Goal: Task Accomplishment & Management: Use online tool/utility

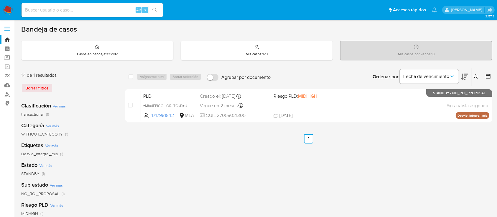
click at [476, 73] on button at bounding box center [477, 76] width 10 height 7
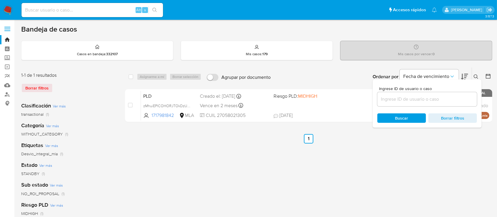
click at [421, 99] on input at bounding box center [427, 99] width 100 height 8
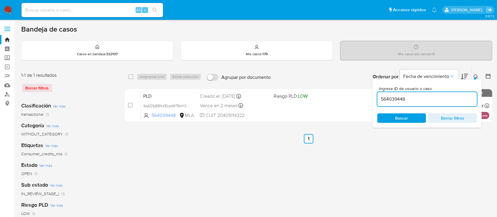
drag, startPoint x: 475, startPoint y: 74, endPoint x: 430, endPoint y: 87, distance: 47.2
click at [475, 75] on icon at bounding box center [476, 76] width 5 height 5
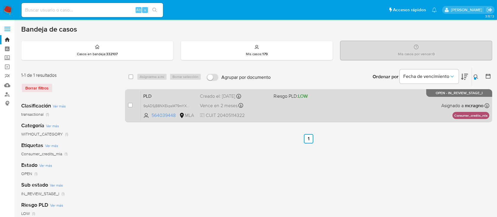
click at [312, 104] on div "PLD 9qADSjB8NXEkpsM79mYXdYI9 564039448 MLA Riesgo PLD: LOW Creado el: 12/08/202…" at bounding box center [315, 106] width 348 height 30
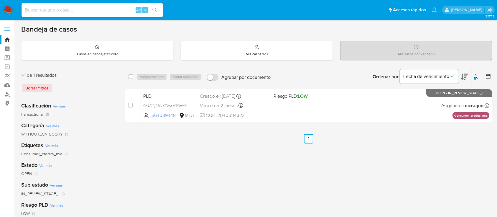
click at [479, 74] on icon at bounding box center [476, 76] width 5 height 5
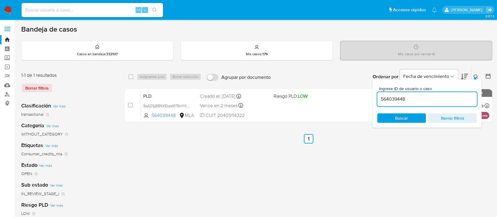
click at [436, 104] on div "564039448" at bounding box center [427, 99] width 100 height 14
click at [436, 100] on input "564039448" at bounding box center [427, 99] width 100 height 8
click at [437, 99] on input "564039448" at bounding box center [427, 99] width 100 height 8
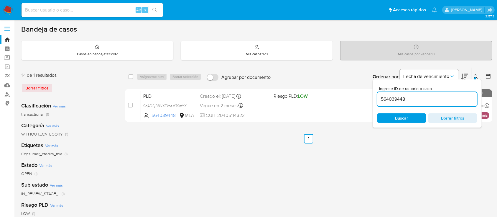
paste input "119211893"
drag, startPoint x: 476, startPoint y: 77, endPoint x: 470, endPoint y: 81, distance: 7.1
click at [475, 78] on div at bounding box center [475, 78] width 2 height 2
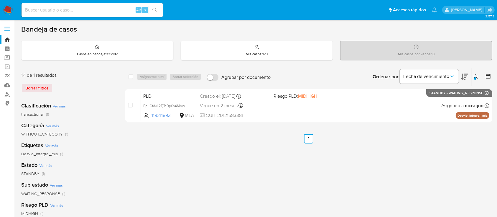
click at [475, 77] on div at bounding box center [475, 78] width 2 height 2
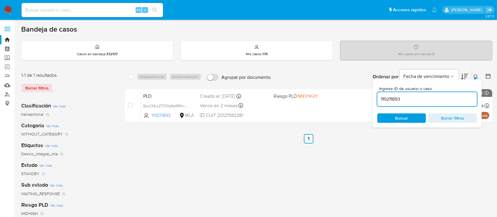
click at [422, 99] on input "119211893" at bounding box center [427, 99] width 100 height 8
type input "1044134748"
click at [476, 73] on button at bounding box center [477, 76] width 10 height 7
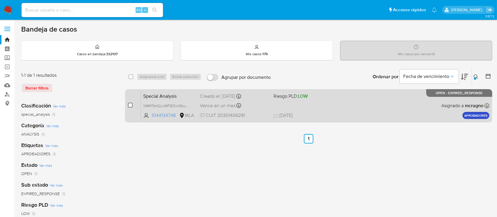
click at [131, 103] on input "checkbox" at bounding box center [130, 105] width 5 height 5
checkbox input "true"
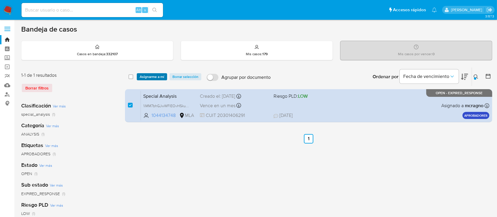
click at [151, 74] on span "Asignarme a mí" at bounding box center [152, 77] width 24 height 6
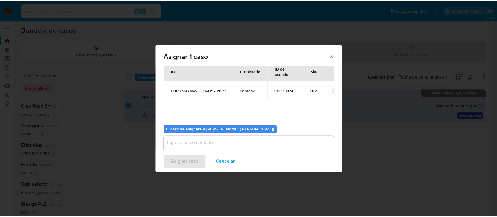
scroll to position [30, 0]
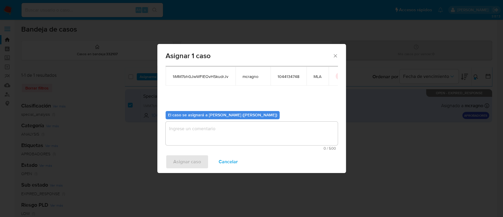
drag, startPoint x: 203, startPoint y: 139, endPoint x: 198, endPoint y: 145, distance: 8.3
click at [203, 139] on textarea "assign-modal" at bounding box center [252, 133] width 172 height 24
click at [186, 159] on div "Asignar caso Cancelar" at bounding box center [251, 161] width 189 height 22
click at [197, 127] on textarea "assign-modal" at bounding box center [252, 133] width 172 height 24
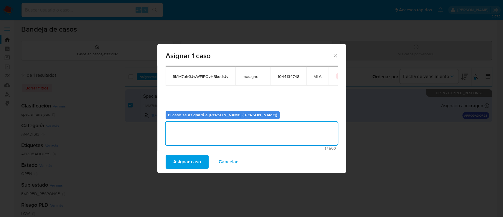
click at [194, 159] on span "Asignar caso" at bounding box center [187, 161] width 28 height 13
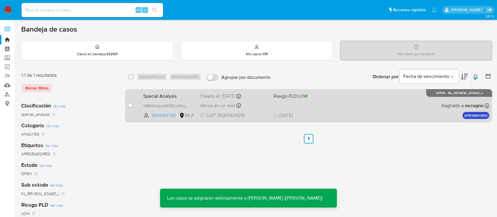
click at [396, 111] on div "Special Analysis 1iMM7bhGJwWFlEOvHSkudrJv 1044134748 MLA Riesgo PLD: LOW Creado…" at bounding box center [315, 106] width 348 height 30
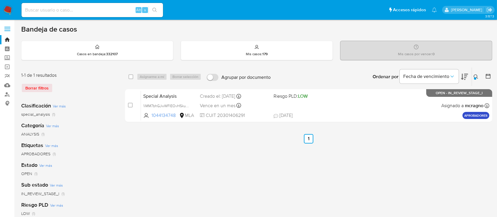
click at [474, 76] on icon at bounding box center [476, 76] width 5 height 5
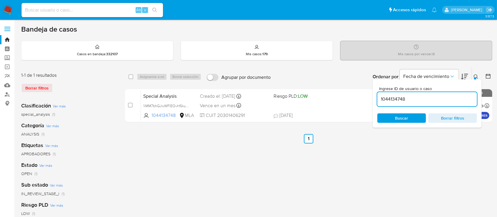
click at [445, 96] on input "1044134748" at bounding box center [427, 99] width 100 height 8
type input "74905013"
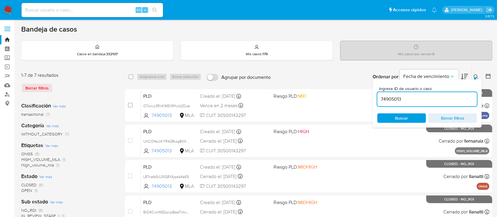
click at [476, 74] on icon at bounding box center [476, 76] width 4 height 4
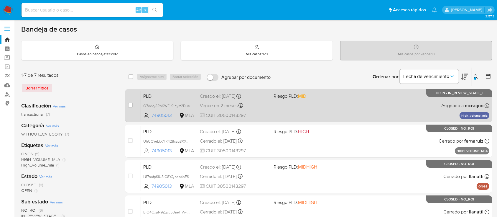
click at [368, 89] on div "case-item-checkbox No es posible asignar el caso PLD O7ocvy3RnKWElI91hyIz2Due 7…" at bounding box center [308, 105] width 367 height 33
click at [370, 96] on div "PLD O7ocvy3RnKWElI91hyIz2Due 74905013 MLA Riesgo PLD: MID Creado el: 12/08/2025…" at bounding box center [315, 106] width 348 height 30
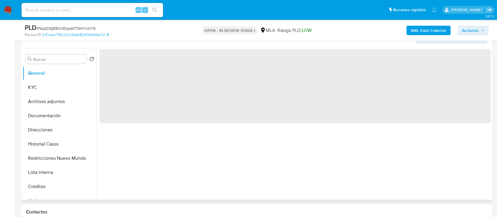
scroll to position [118, 0]
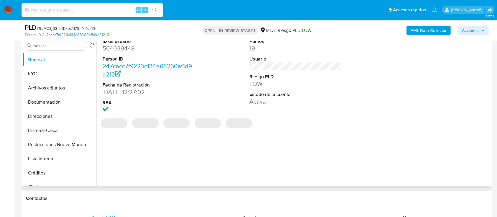
select select "10"
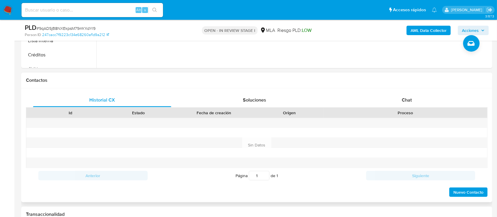
click at [421, 108] on div "Proceso" at bounding box center [405, 113] width 164 height 10
click at [420, 102] on div "Chat" at bounding box center [407, 100] width 138 height 14
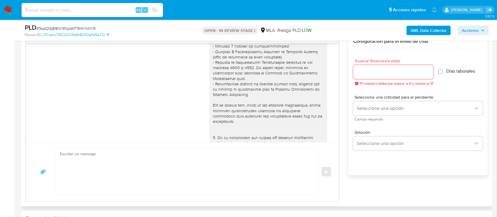
scroll to position [0, 0]
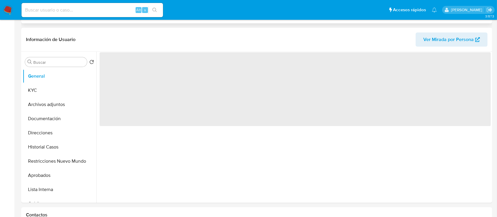
scroll to position [196, 0]
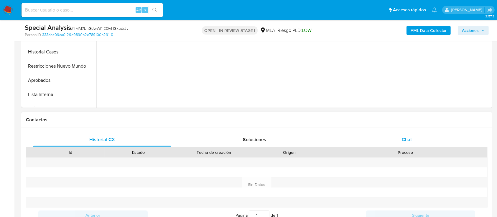
click at [394, 142] on div "Chat" at bounding box center [407, 139] width 138 height 14
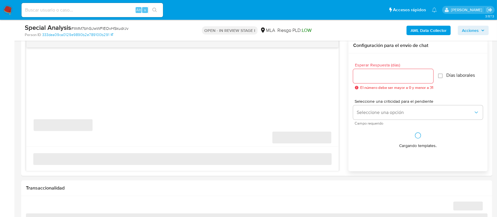
scroll to position [314, 0]
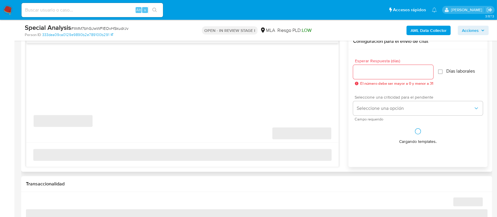
select select "10"
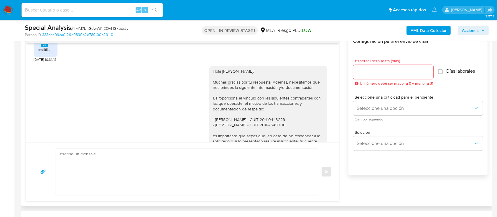
scroll to position [477, 0]
drag, startPoint x: 207, startPoint y: 70, endPoint x: 280, endPoint y: 76, distance: 73.4
click at [280, 76] on div "Hola Cristian Marcelo Montes, Muchas gracias por tu respuesta. Ademas, necesita…" at bounding box center [268, 137] width 111 height 139
copy div "Hola Cristian Marcelo Montes,"
click at [157, 180] on textarea at bounding box center [185, 172] width 251 height 46
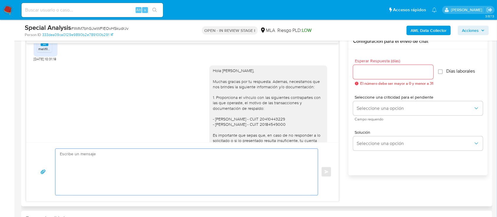
paste textarea "Hola Cristian Marcelo Montes,"
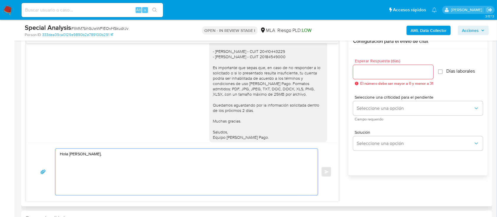
scroll to position [556, 0]
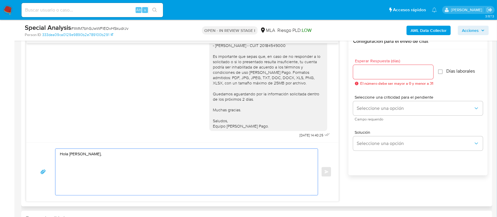
paste textarea "Te consultamos si tuviste oportunidad de leer el requerimiento de información y…"
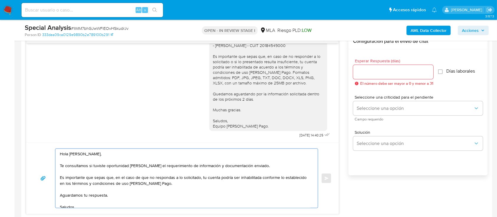
type textarea "Hola Cristian Marcelo Montes, Te consultamos si tuviste oportunidad de leer el …"
click at [382, 71] on input "Esperar Respuesta (días)" at bounding box center [393, 72] width 80 height 8
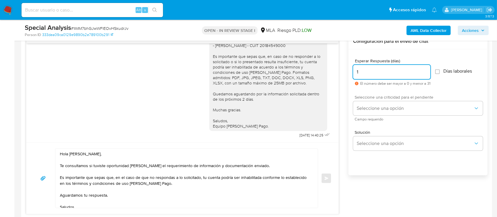
type input "1"
click at [375, 98] on span "Seleccione una criticidad para el pendiente" at bounding box center [420, 97] width 130 height 4
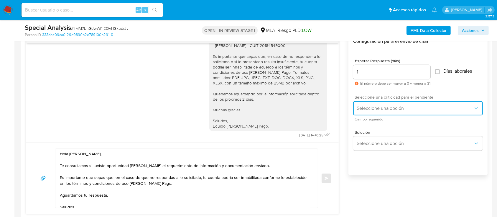
click at [374, 103] on button "Seleccione una opción" at bounding box center [418, 108] width 130 height 14
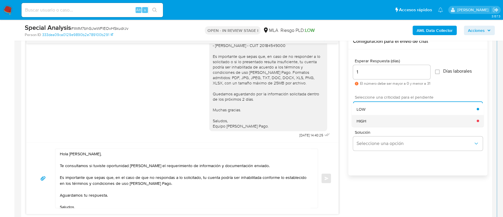
click at [367, 119] on div "HIGH" at bounding box center [417, 121] width 120 height 12
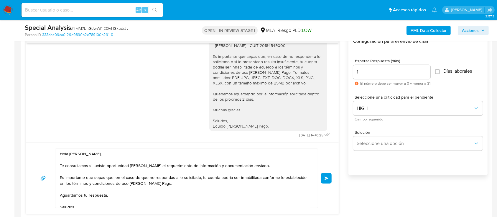
click at [324, 184] on div "Hola Cristian Marcelo Montes, Te consultamos si tuviste oportunidad de leer el …" at bounding box center [182, 178] width 298 height 60
drag, startPoint x: 324, startPoint y: 175, endPoint x: 299, endPoint y: 189, distance: 28.4
click at [323, 177] on button "Enviar" at bounding box center [326, 178] width 11 height 11
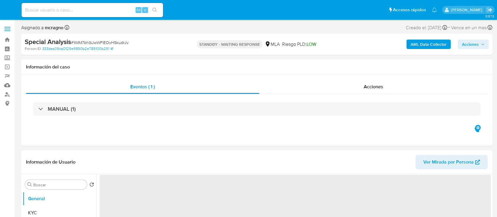
select select "10"
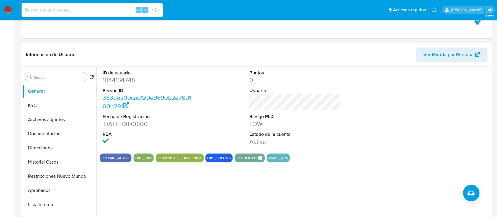
scroll to position [157, 0]
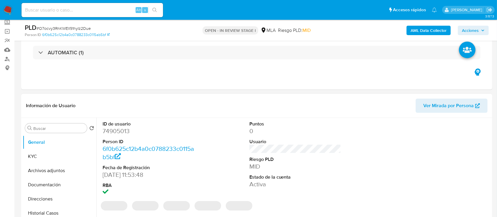
scroll to position [157, 0]
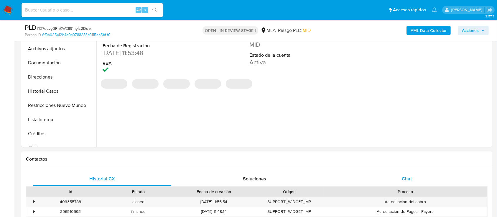
click at [407, 175] on span "Chat" at bounding box center [407, 178] width 10 height 7
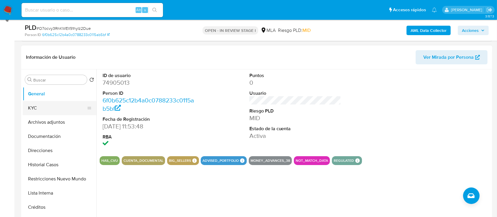
scroll to position [78, 0]
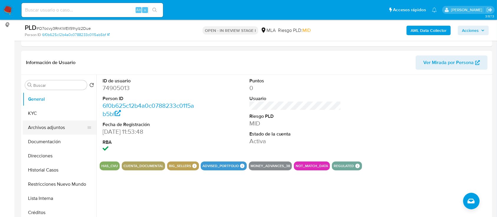
click at [56, 125] on button "Archivos adjuntos" at bounding box center [57, 127] width 69 height 14
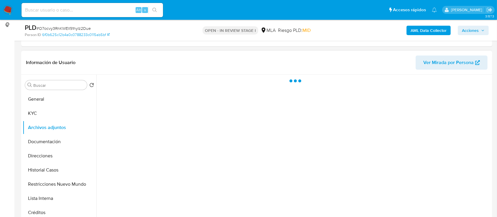
select select "10"
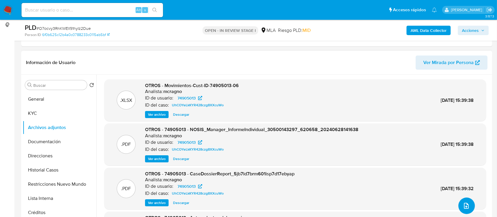
click at [464, 200] on button "upload-file" at bounding box center [466, 205] width 17 height 17
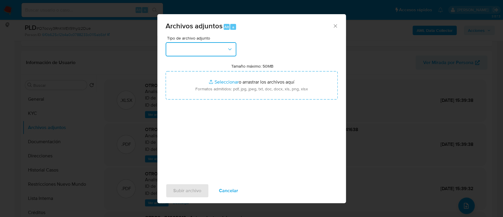
drag, startPoint x: 213, startPoint y: 47, endPoint x: 213, endPoint y: 53, distance: 5.3
click at [213, 47] on button "button" at bounding box center [201, 49] width 71 height 14
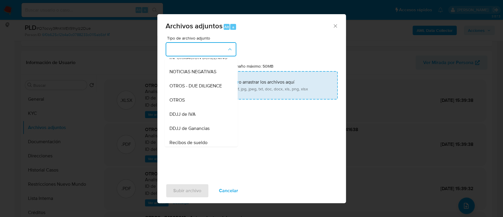
drag, startPoint x: 188, startPoint y: 101, endPoint x: 226, endPoint y: 93, distance: 38.6
click at [189, 101] on div "OTROS" at bounding box center [199, 100] width 60 height 14
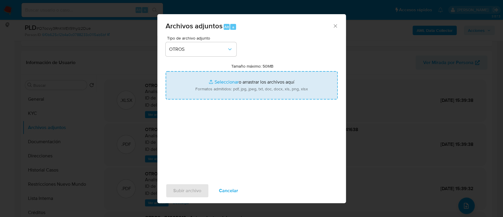
click at [226, 93] on input "Tamaño máximo: 50MB Seleccionar archivos" at bounding box center [252, 85] width 172 height 28
type input "C:\fakepath\74905013 - Movimientos.xlsx"
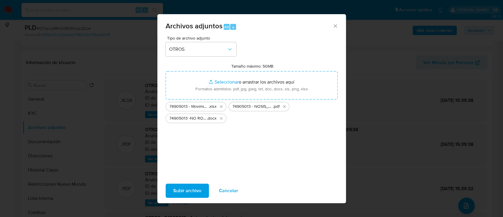
click at [187, 193] on span "Subir archivo" at bounding box center [187, 190] width 28 height 13
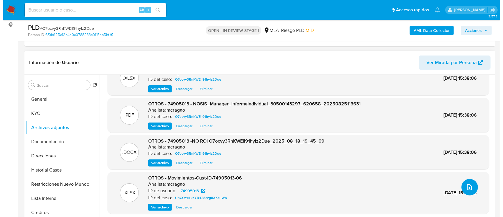
scroll to position [28, 0]
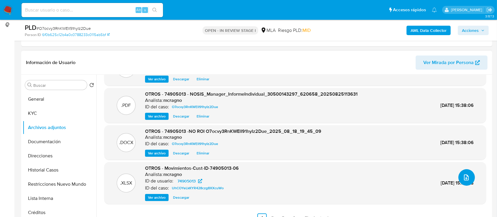
click at [468, 176] on button "upload-file" at bounding box center [466, 177] width 17 height 17
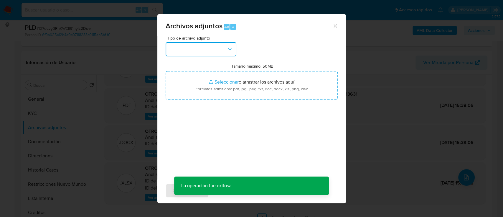
click at [234, 50] on button "button" at bounding box center [201, 49] width 71 height 14
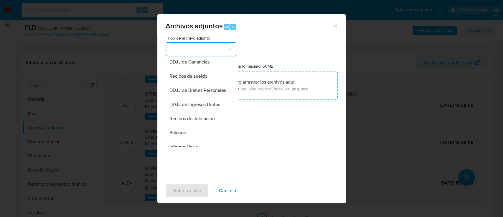
scroll to position [157, 0]
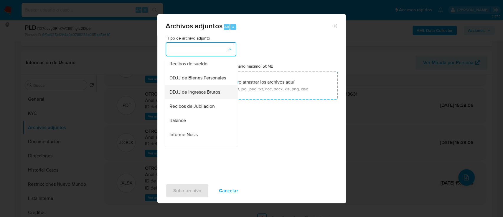
click at [208, 99] on div "DDJJ de Ingresos Brutos" at bounding box center [199, 92] width 60 height 14
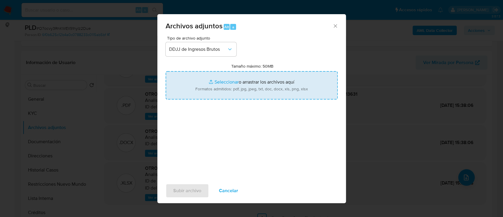
click at [241, 79] on input "Tamaño máximo: 50MB Seleccionar archivos" at bounding box center [252, 85] width 172 height 28
type input "C:\fakepath\74905013 - DDJJ y CM03 01 a 07 - 2025.pdf"
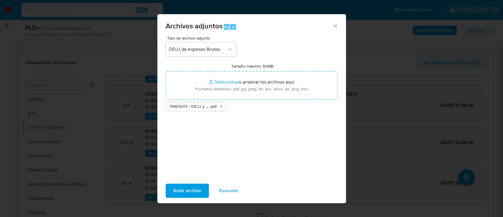
click at [190, 191] on span "Subir archivo" at bounding box center [187, 190] width 28 height 13
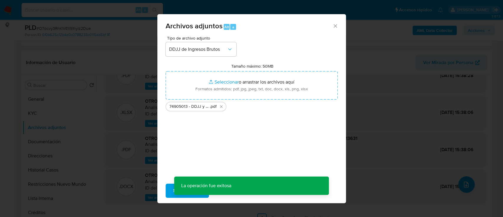
scroll to position [21, 0]
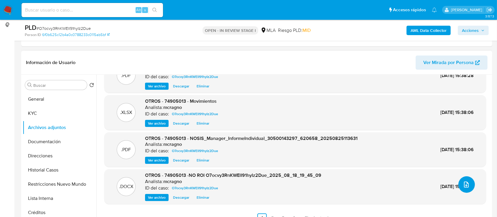
click at [465, 185] on icon "upload-file" at bounding box center [466, 184] width 7 height 7
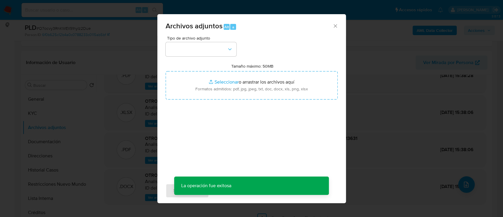
click at [216, 57] on div "Tipo de archivo adjunto Tamaño máximo: 50MB Seleccionar archivos Seleccionar o …" at bounding box center [252, 105] width 172 height 139
click at [217, 53] on button "button" at bounding box center [201, 49] width 71 height 14
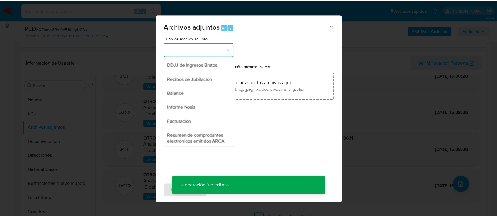
scroll to position [196, 0]
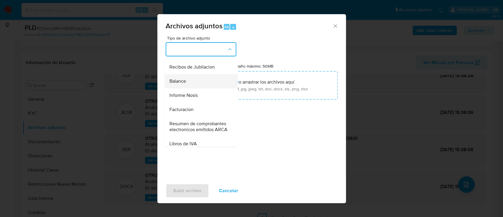
click at [188, 88] on div "Balance" at bounding box center [199, 81] width 60 height 14
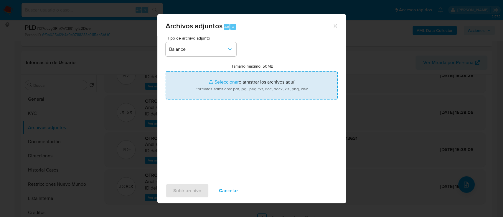
click at [264, 79] on input "Tamaño máximo: 50MB Seleccionar archivos" at bounding box center [252, 85] width 172 height 28
type input "C:\fakepath\74905013 - ACA - EECC 30-06-2024 legalizado.pdf"
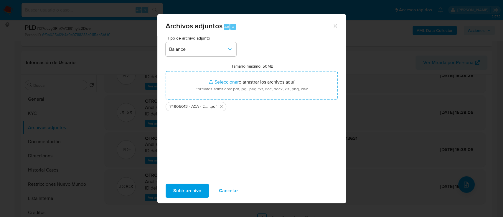
click at [309, 48] on div "Tipo de archivo adjunto Balance Tamaño máximo: 50MB Seleccionar archivos Selecc…" at bounding box center [252, 105] width 172 height 139
click at [188, 190] on span "Subir archivo" at bounding box center [187, 190] width 28 height 13
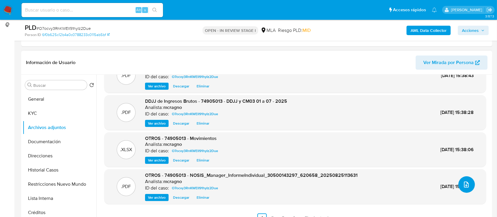
scroll to position [0, 0]
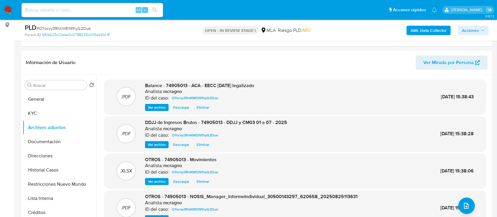
click at [427, 30] on b "AML Data Collector" at bounding box center [429, 30] width 36 height 9
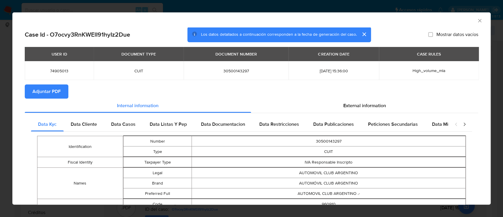
click at [66, 95] on button "Adjuntar PDF" at bounding box center [47, 91] width 44 height 14
click at [477, 22] on icon "Cerrar ventana" at bounding box center [480, 21] width 6 height 6
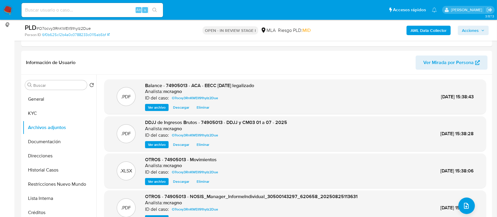
click at [464, 32] on span "Acciones" at bounding box center [470, 30] width 17 height 9
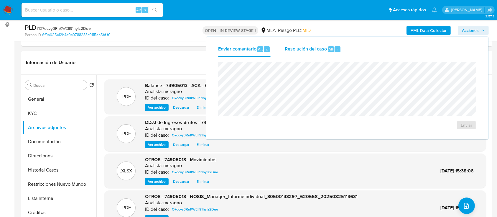
click at [306, 54] on div "Resolución del caso Alt r" at bounding box center [313, 49] width 56 height 15
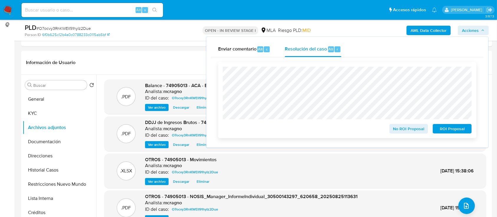
click at [406, 129] on span "No ROI Proposal" at bounding box center [409, 128] width 31 height 8
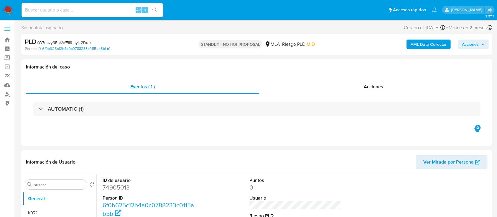
select select "10"
